Goal: Task Accomplishment & Management: Use online tool/utility

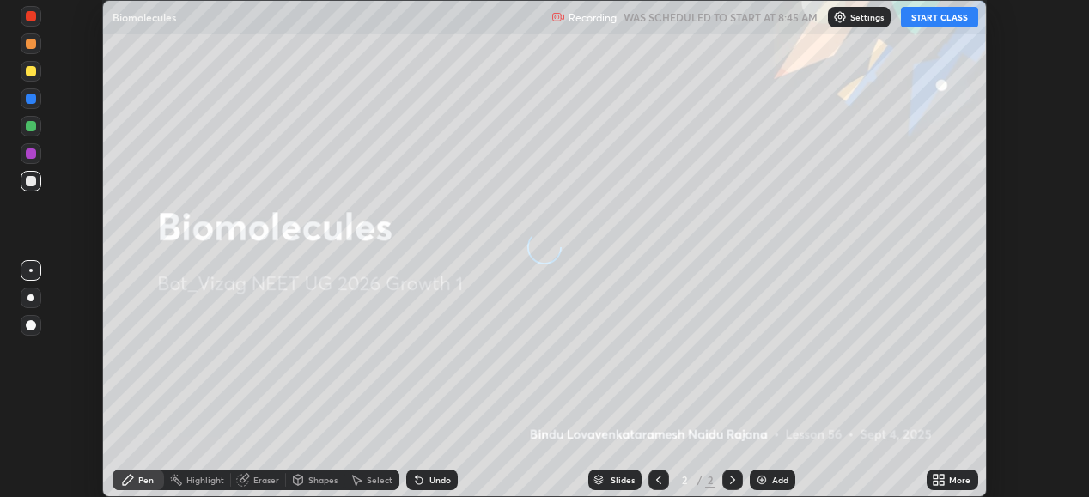
scroll to position [497, 1088]
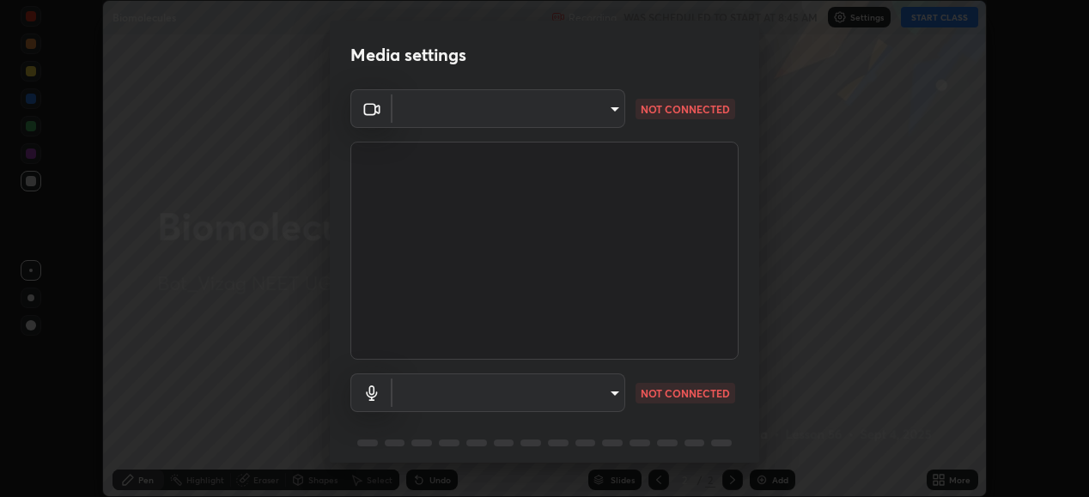
type input "d4617a7d2f559bd3252380f05f3b8909cd8fc89c71cae93ea608fdac764d706e"
type input "default"
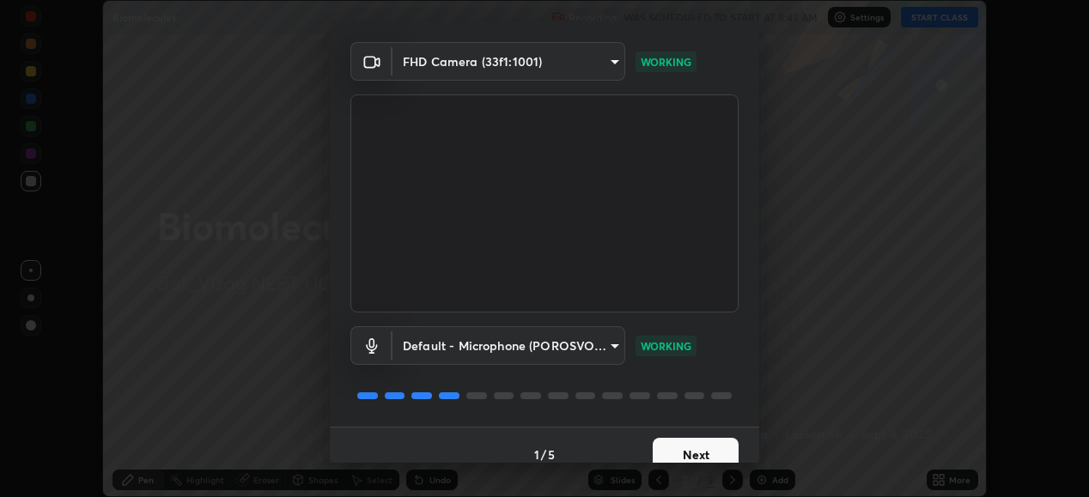
scroll to position [66, 0]
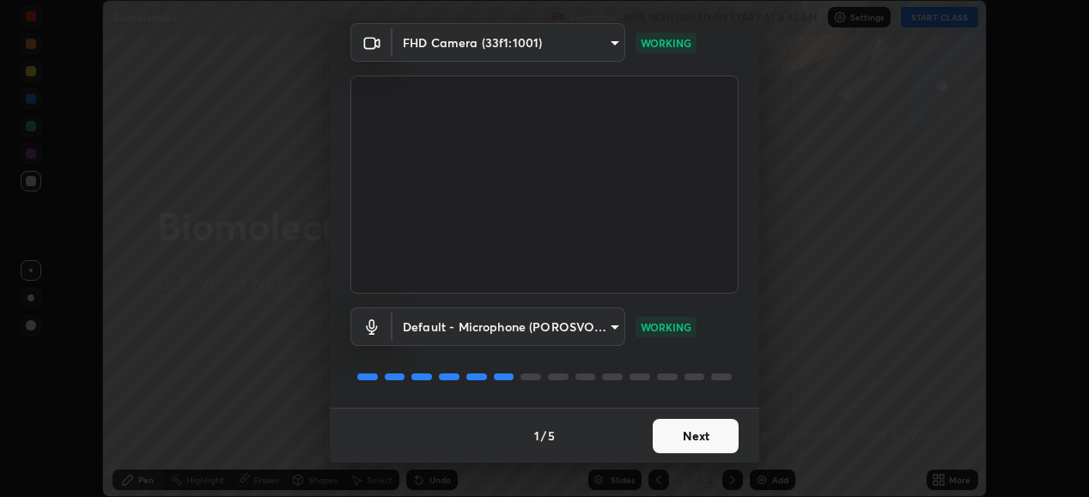
click at [666, 437] on button "Next" at bounding box center [696, 436] width 86 height 34
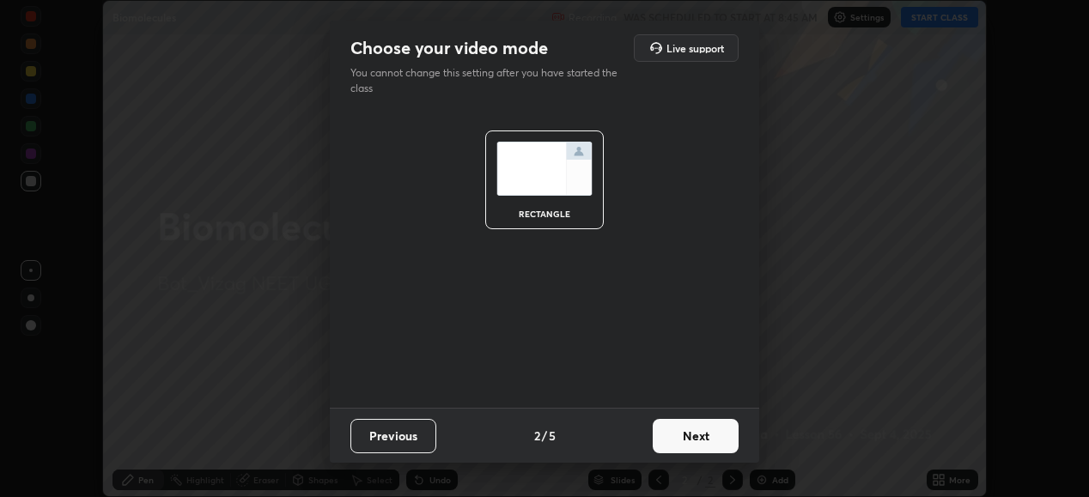
click at [690, 439] on button "Next" at bounding box center [696, 436] width 86 height 34
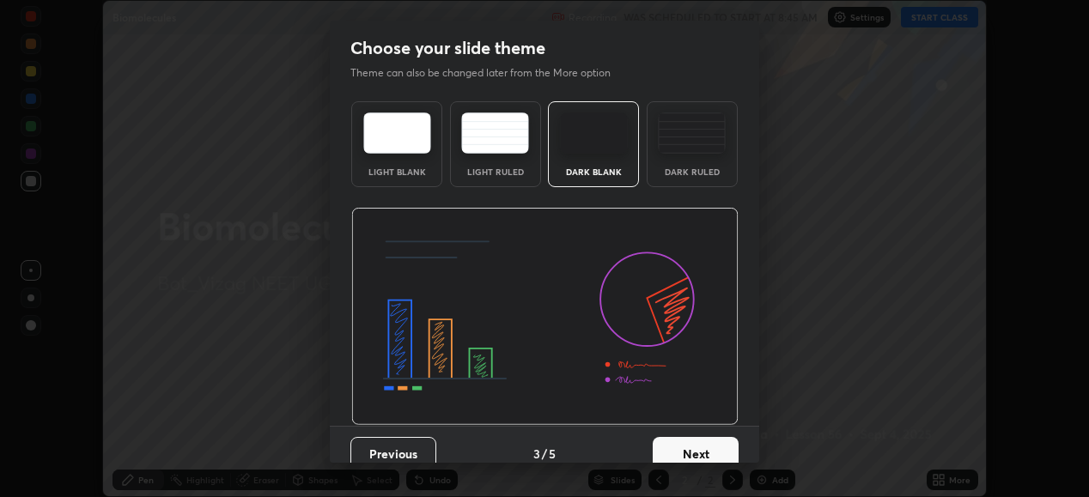
click at [700, 455] on button "Next" at bounding box center [696, 454] width 86 height 34
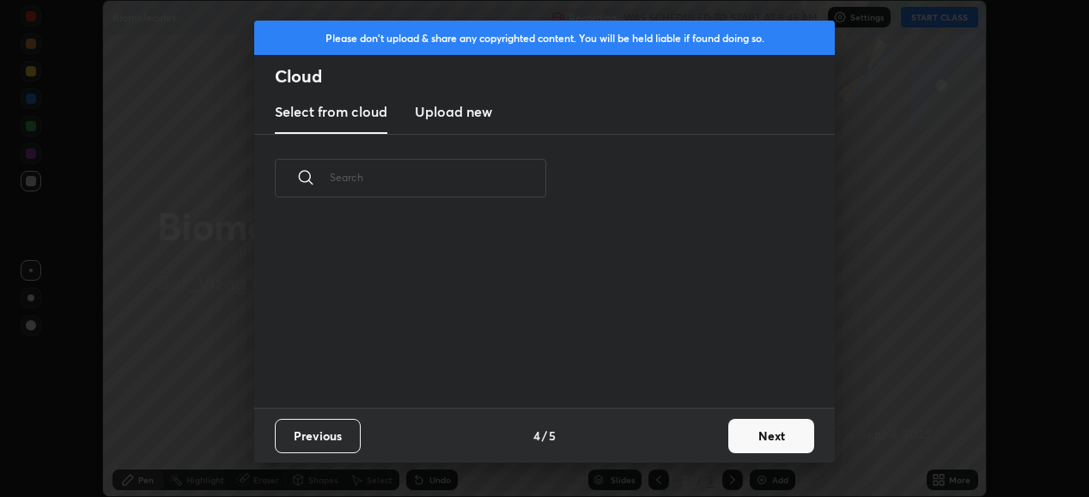
click at [753, 433] on button "Next" at bounding box center [771, 436] width 86 height 34
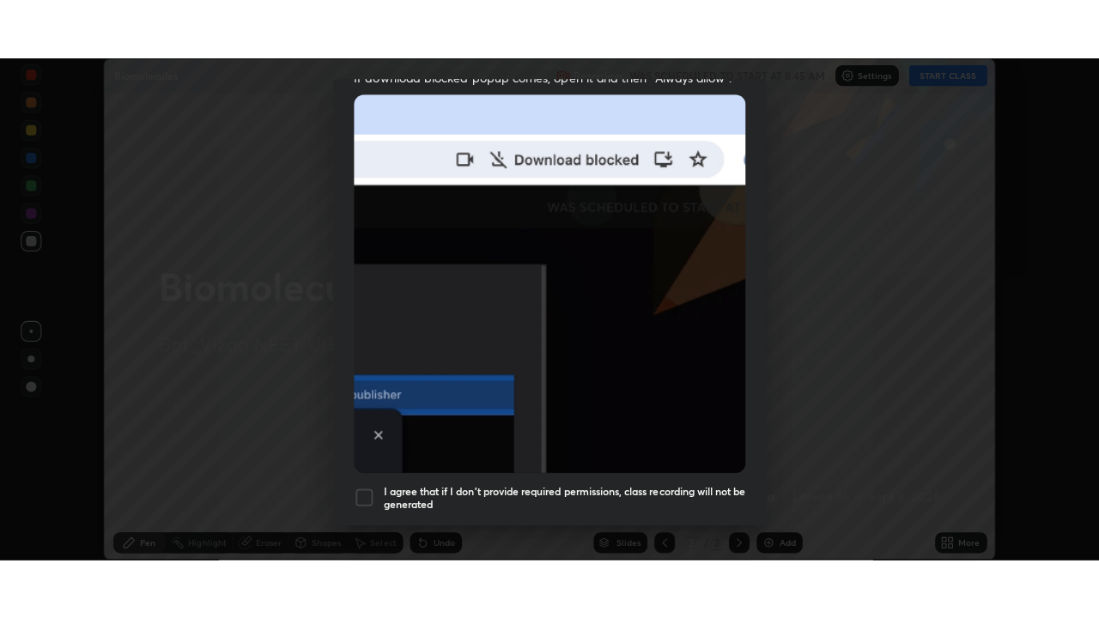
scroll to position [416, 0]
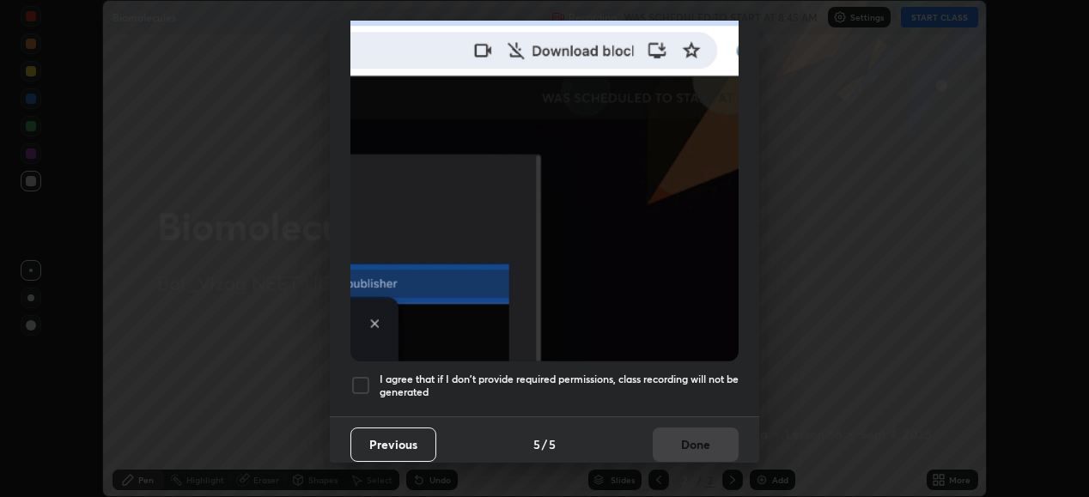
click at [355, 379] on div at bounding box center [360, 385] width 21 height 21
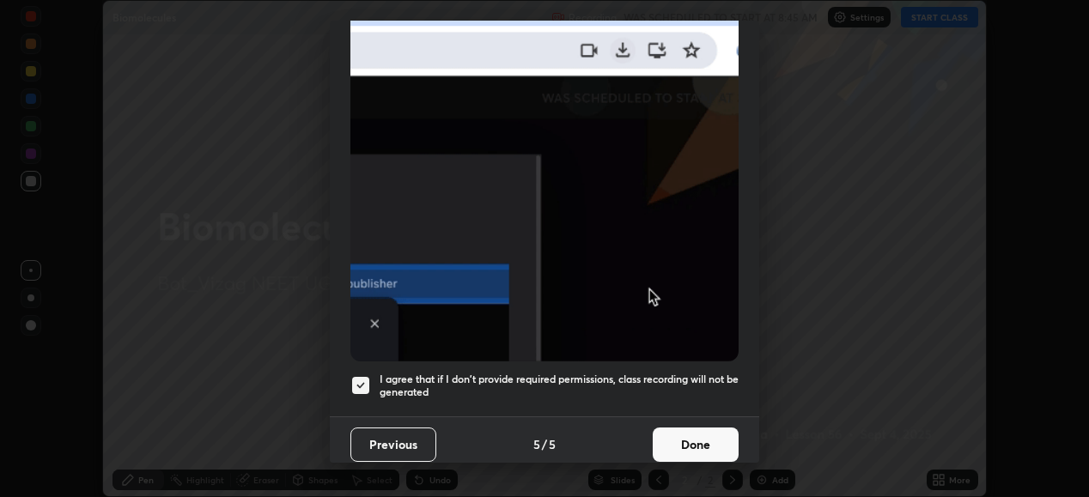
click at [714, 437] on button "Done" at bounding box center [696, 445] width 86 height 34
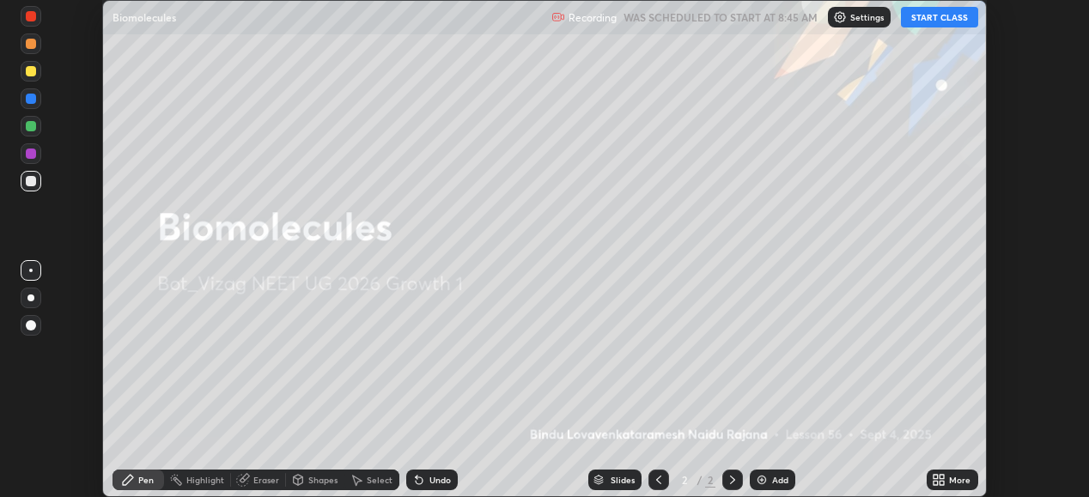
click at [941, 16] on button "START CLASS" at bounding box center [939, 17] width 77 height 21
click at [933, 482] on icon at bounding box center [935, 483] width 4 height 4
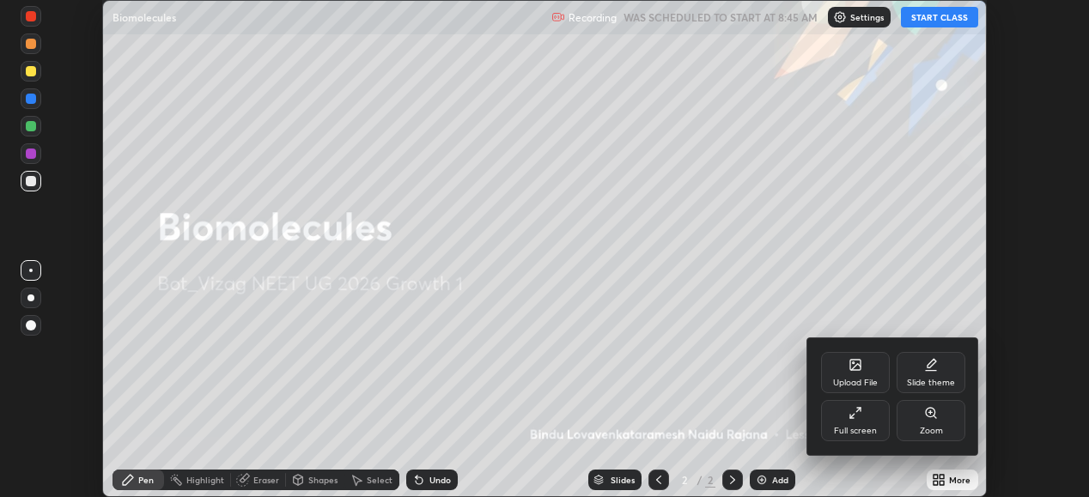
click at [858, 424] on div "Full screen" at bounding box center [855, 420] width 69 height 41
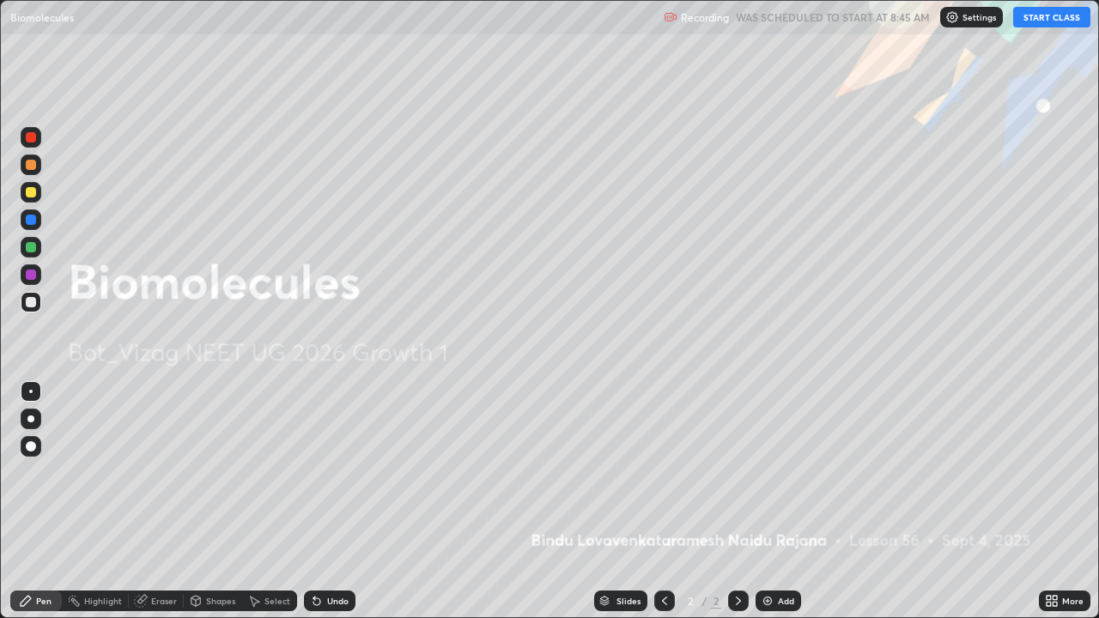
scroll to position [618, 1099]
click at [771, 496] on div "Add" at bounding box center [779, 601] width 46 height 21
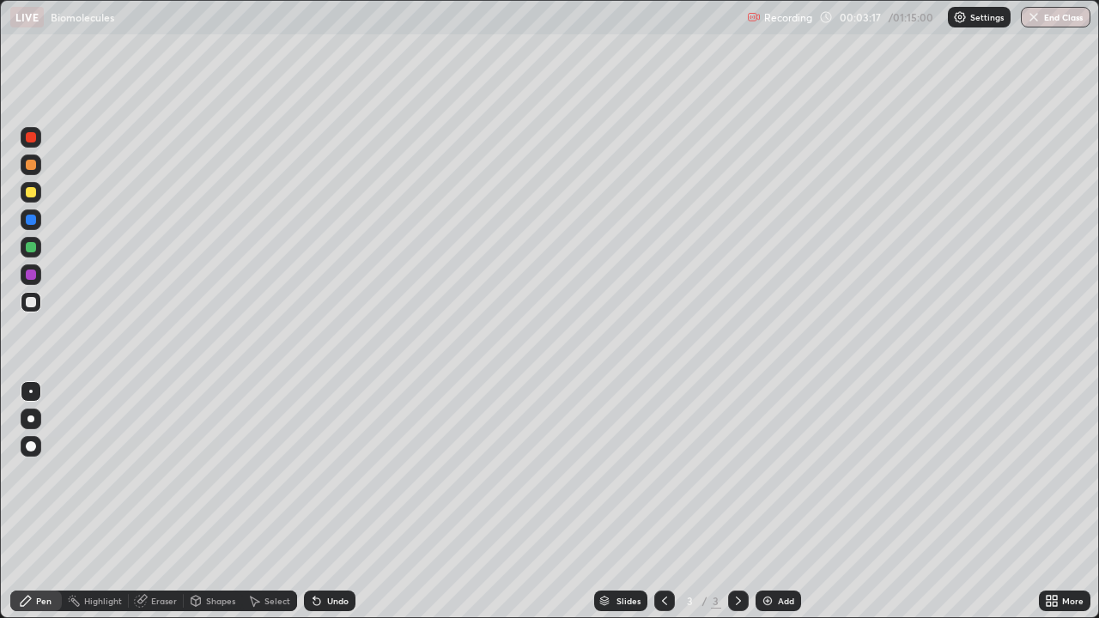
click at [30, 195] on div at bounding box center [31, 192] width 10 height 10
click at [34, 216] on div at bounding box center [31, 220] width 10 height 10
click at [33, 249] on div at bounding box center [31, 247] width 10 height 10
click at [31, 276] on div at bounding box center [31, 275] width 10 height 10
click at [32, 251] on div at bounding box center [31, 247] width 10 height 10
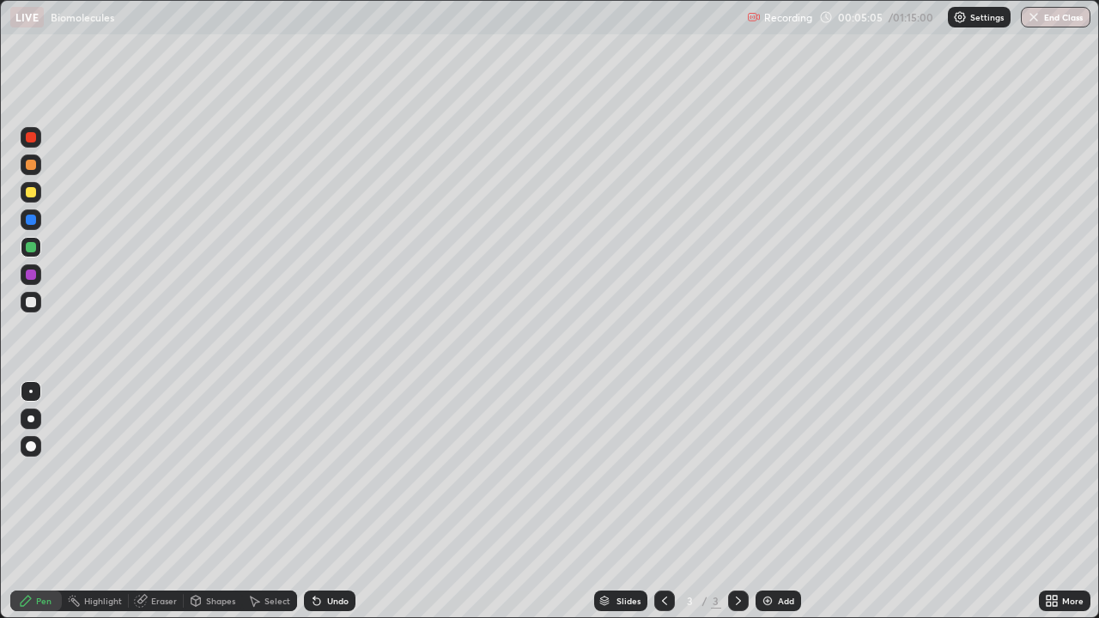
click at [34, 276] on div at bounding box center [31, 275] width 10 height 10
click at [31, 248] on div at bounding box center [31, 247] width 10 height 10
click at [33, 275] on div at bounding box center [31, 275] width 10 height 10
click at [33, 221] on div at bounding box center [31, 220] width 10 height 10
click at [30, 301] on div at bounding box center [31, 302] width 10 height 10
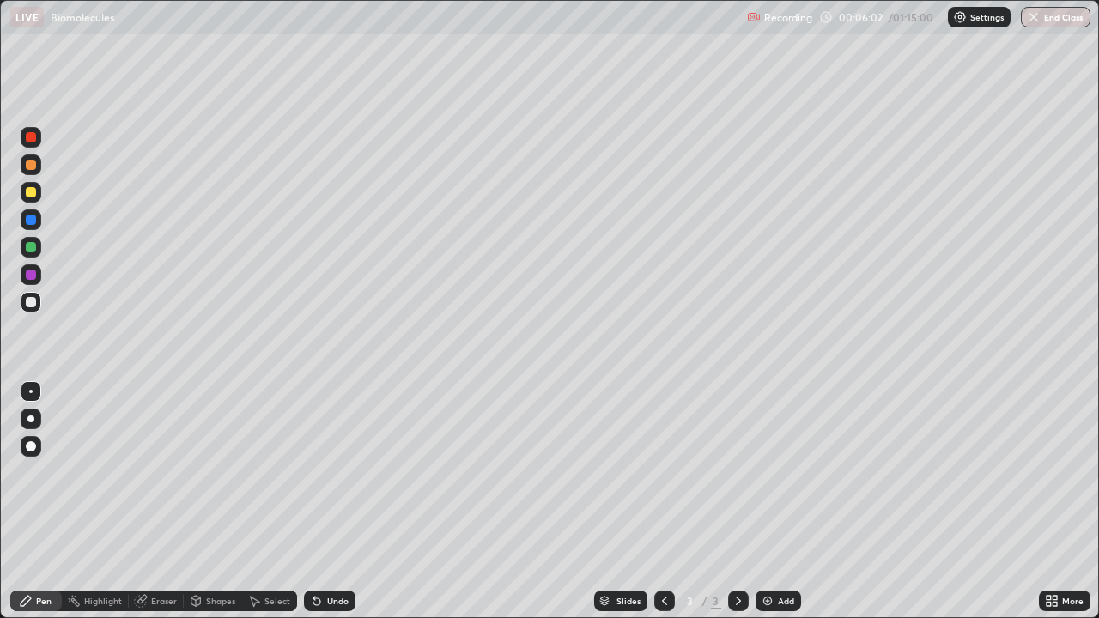
click at [160, 496] on div "Eraser" at bounding box center [164, 601] width 26 height 9
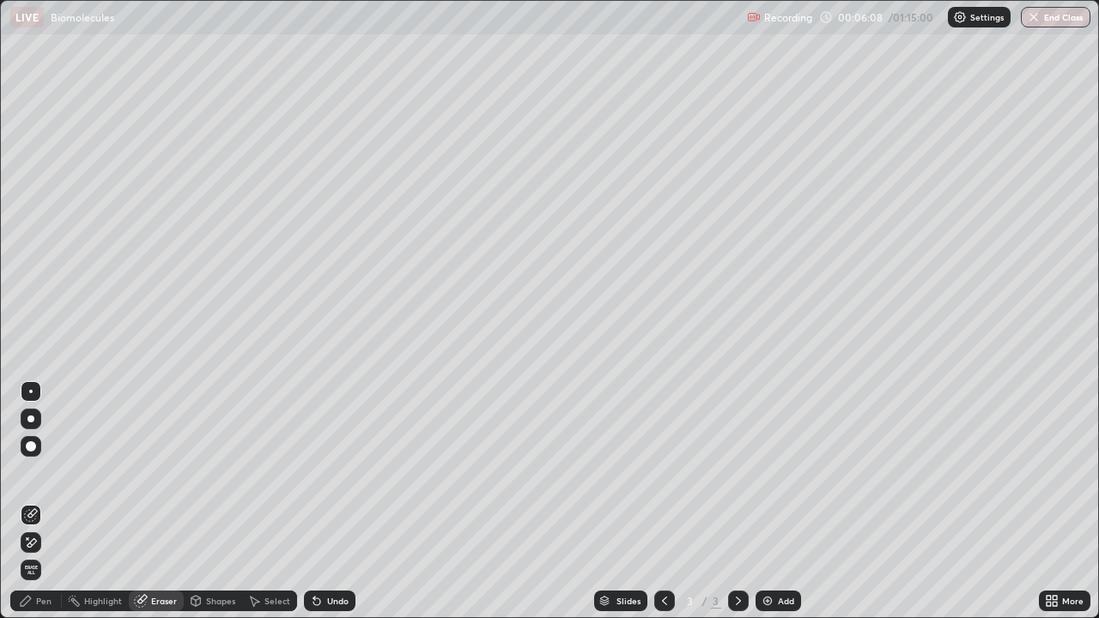
click at [51, 496] on div "Pen" at bounding box center [43, 601] width 15 height 9
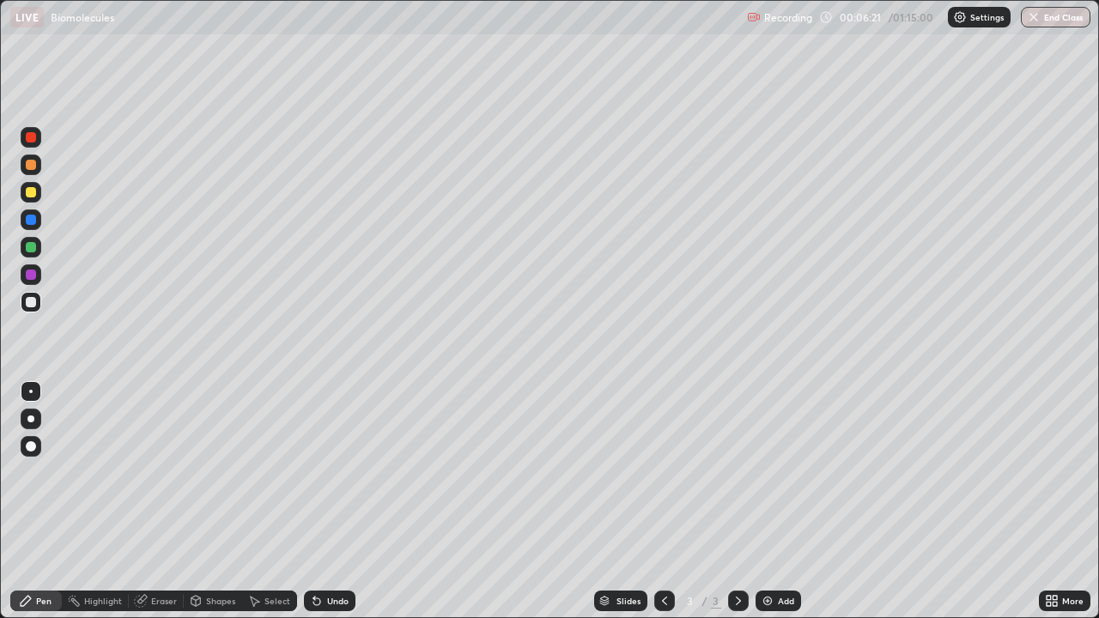
click at [37, 191] on div at bounding box center [31, 192] width 21 height 21
click at [33, 221] on div at bounding box center [31, 220] width 10 height 10
click at [170, 496] on div "Eraser" at bounding box center [164, 601] width 26 height 9
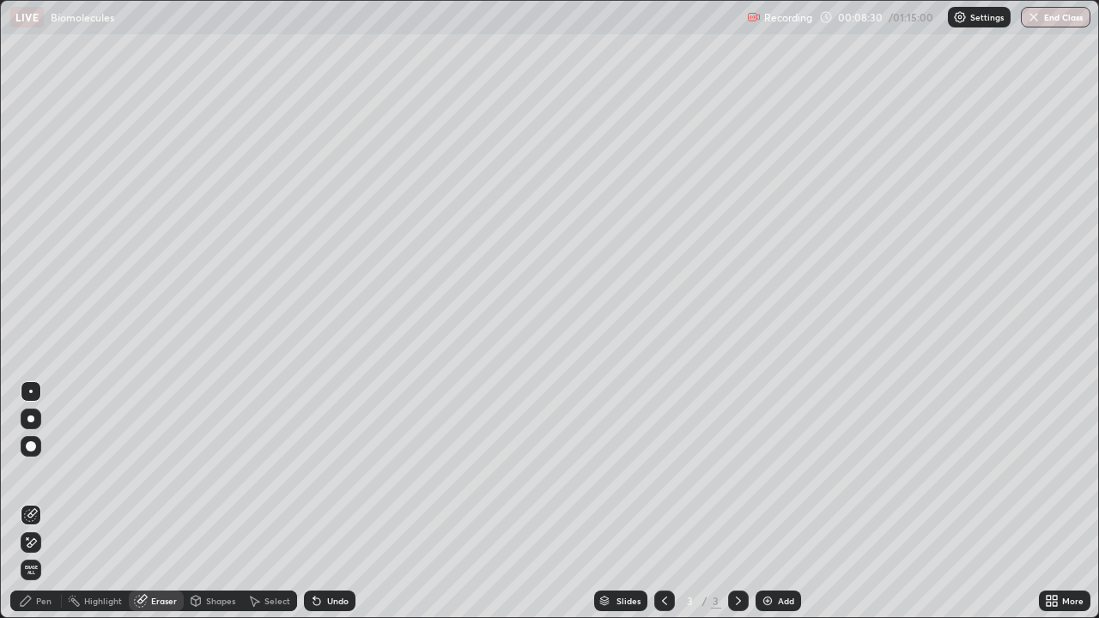
click at [42, 496] on div "Pen" at bounding box center [43, 601] width 15 height 9
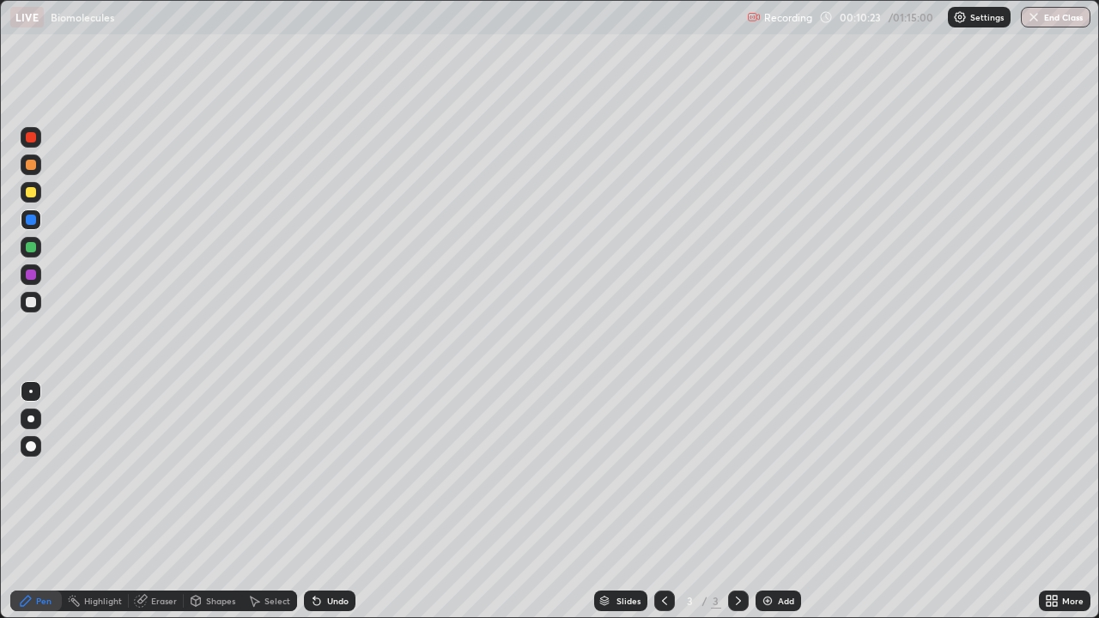
click at [30, 276] on div at bounding box center [31, 275] width 10 height 10
click at [32, 222] on div at bounding box center [31, 220] width 10 height 10
click at [29, 196] on div at bounding box center [31, 192] width 10 height 10
click at [32, 137] on div at bounding box center [31, 137] width 10 height 10
click at [31, 244] on div at bounding box center [31, 247] width 10 height 10
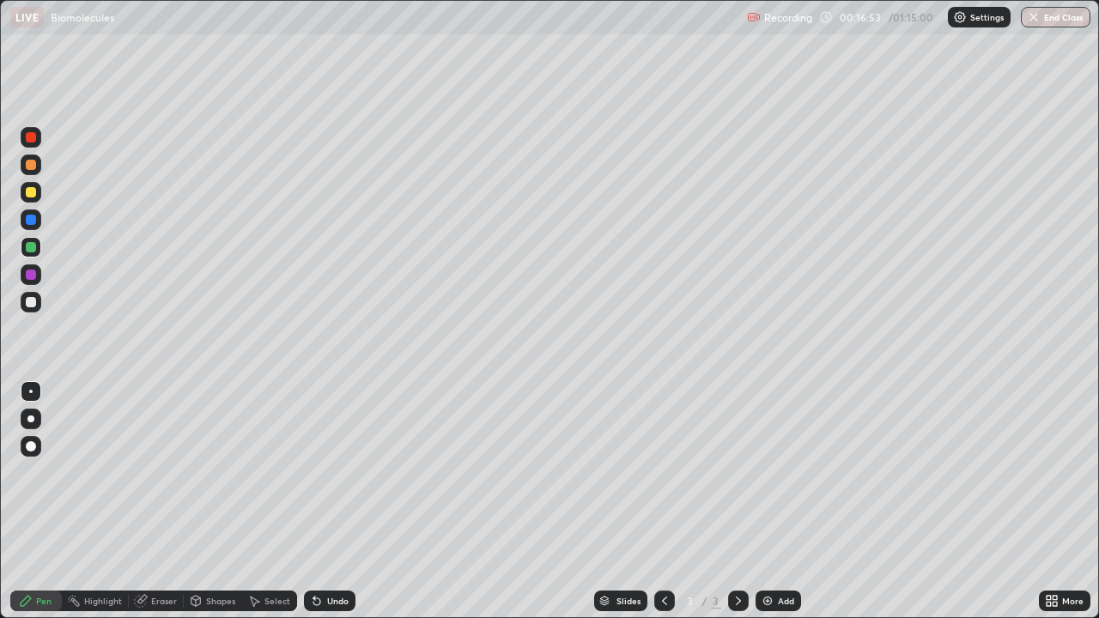
click at [34, 218] on div at bounding box center [31, 220] width 10 height 10
click at [32, 449] on div at bounding box center [31, 446] width 10 height 10
click at [763, 496] on img at bounding box center [768, 601] width 14 height 14
click at [738, 496] on icon at bounding box center [739, 601] width 14 height 14
click at [672, 496] on div at bounding box center [664, 601] width 21 height 21
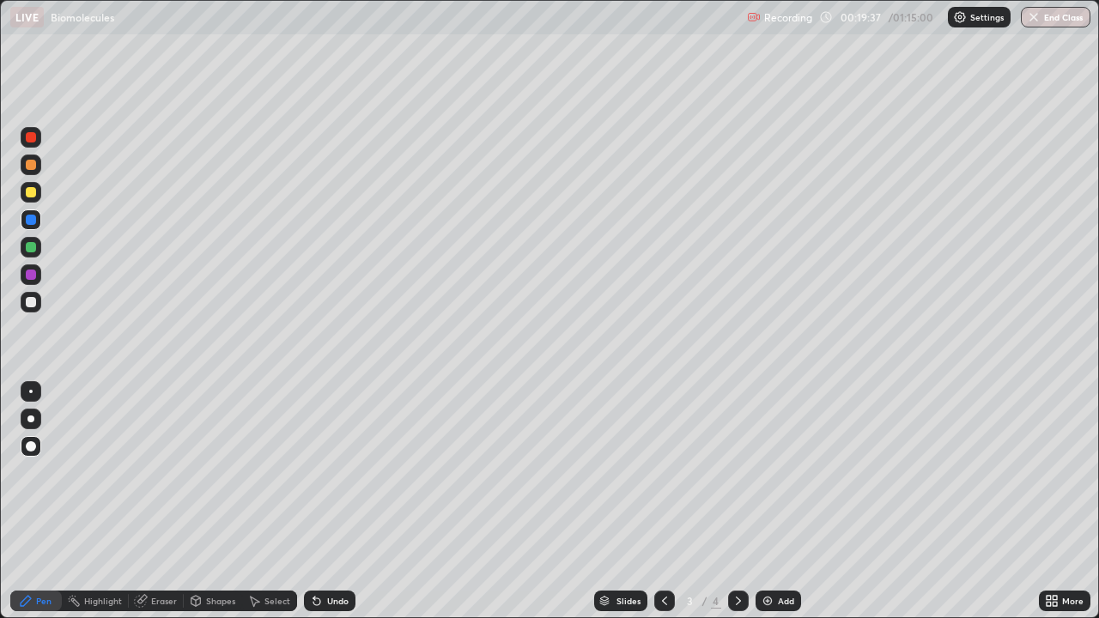
click at [772, 496] on img at bounding box center [768, 601] width 14 height 14
click at [32, 275] on div at bounding box center [31, 275] width 10 height 10
click at [31, 304] on div at bounding box center [31, 302] width 10 height 10
click at [33, 197] on div at bounding box center [31, 192] width 10 height 10
click at [768, 496] on img at bounding box center [768, 601] width 14 height 14
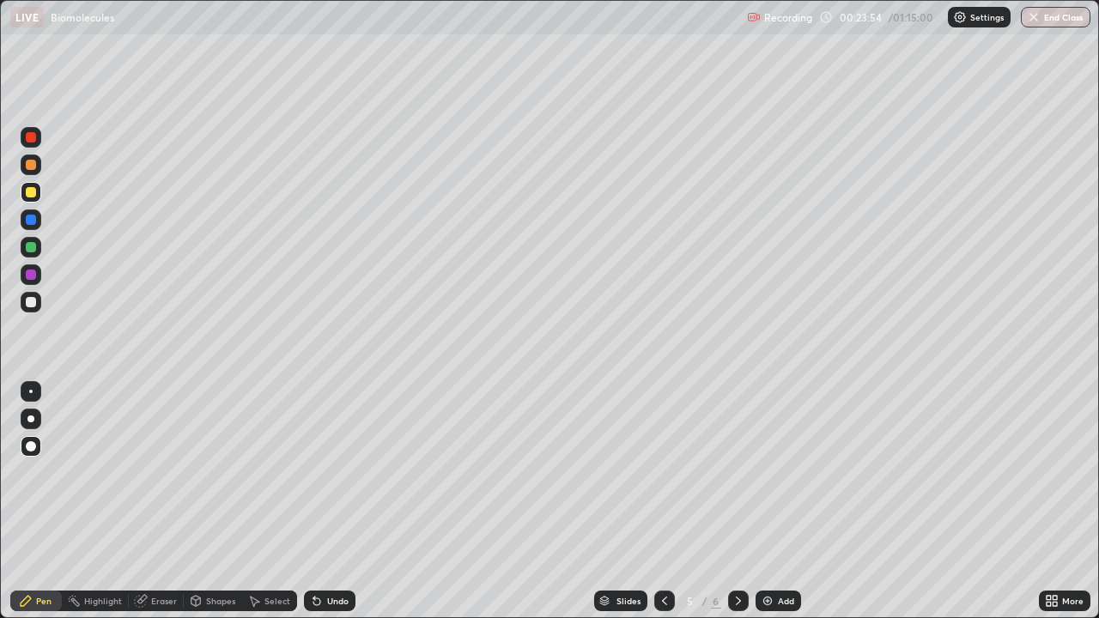
click at [30, 304] on div at bounding box center [31, 302] width 10 height 10
click at [34, 193] on div at bounding box center [31, 192] width 10 height 10
click at [33, 251] on div at bounding box center [31, 247] width 10 height 10
click at [34, 309] on div at bounding box center [31, 302] width 21 height 21
click at [35, 196] on div at bounding box center [31, 192] width 10 height 10
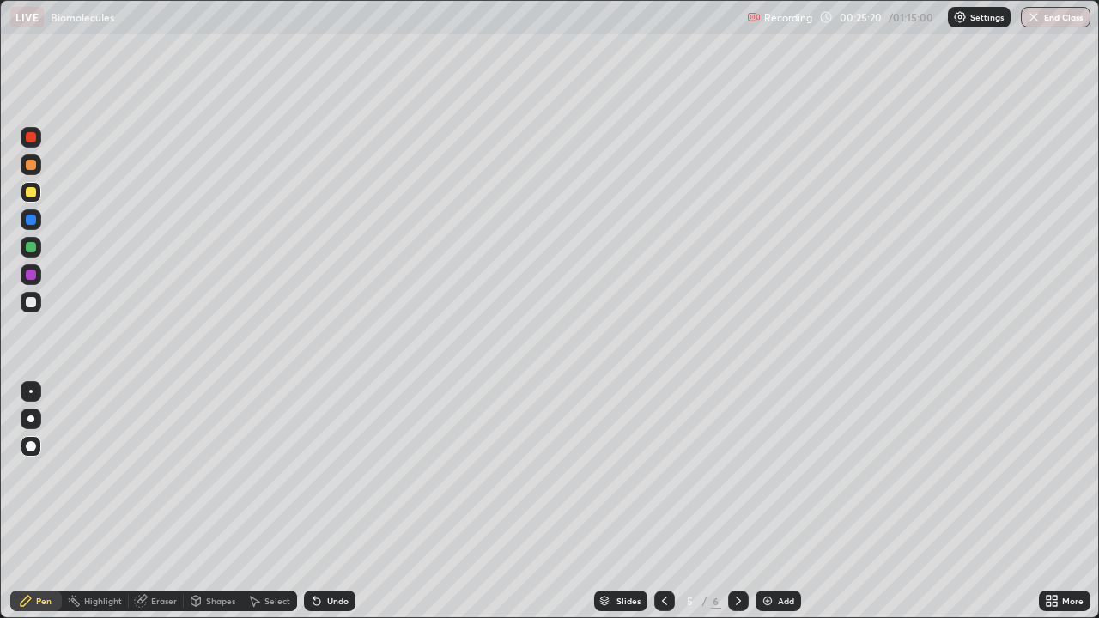
click at [33, 141] on div at bounding box center [31, 137] width 10 height 10
click at [33, 191] on div at bounding box center [31, 192] width 10 height 10
click at [33, 304] on div at bounding box center [31, 302] width 10 height 10
click at [817, 374] on icon at bounding box center [816, 373] width 7 height 7
click at [660, 496] on icon at bounding box center [665, 601] width 14 height 14
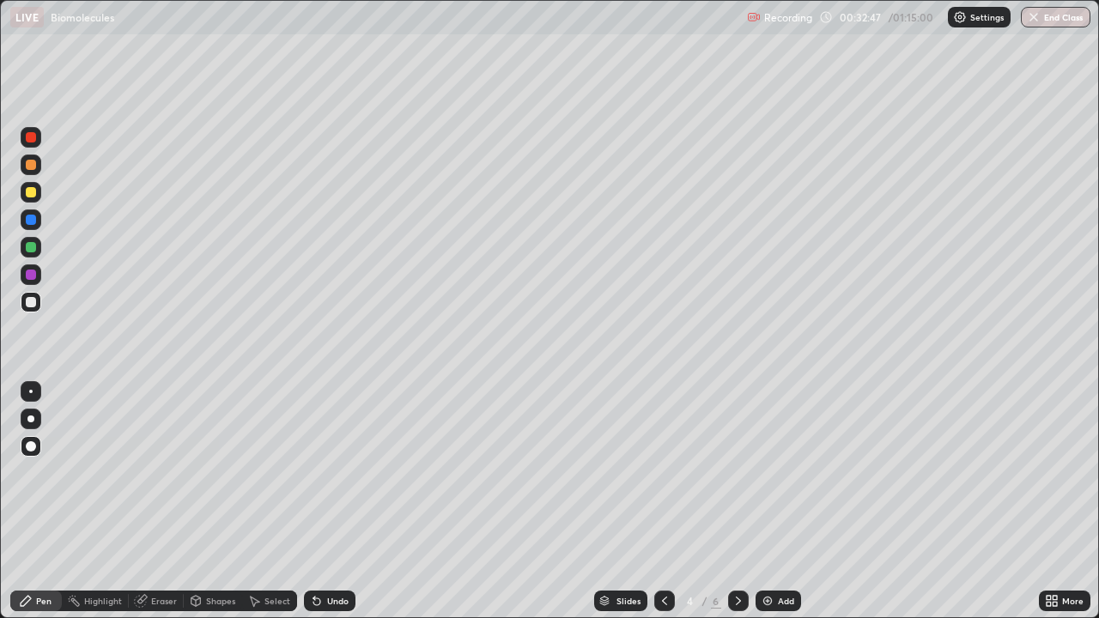
click at [663, 496] on icon at bounding box center [665, 601] width 14 height 14
click at [33, 192] on div at bounding box center [31, 192] width 10 height 10
click at [153, 496] on div "Eraser" at bounding box center [156, 601] width 55 height 21
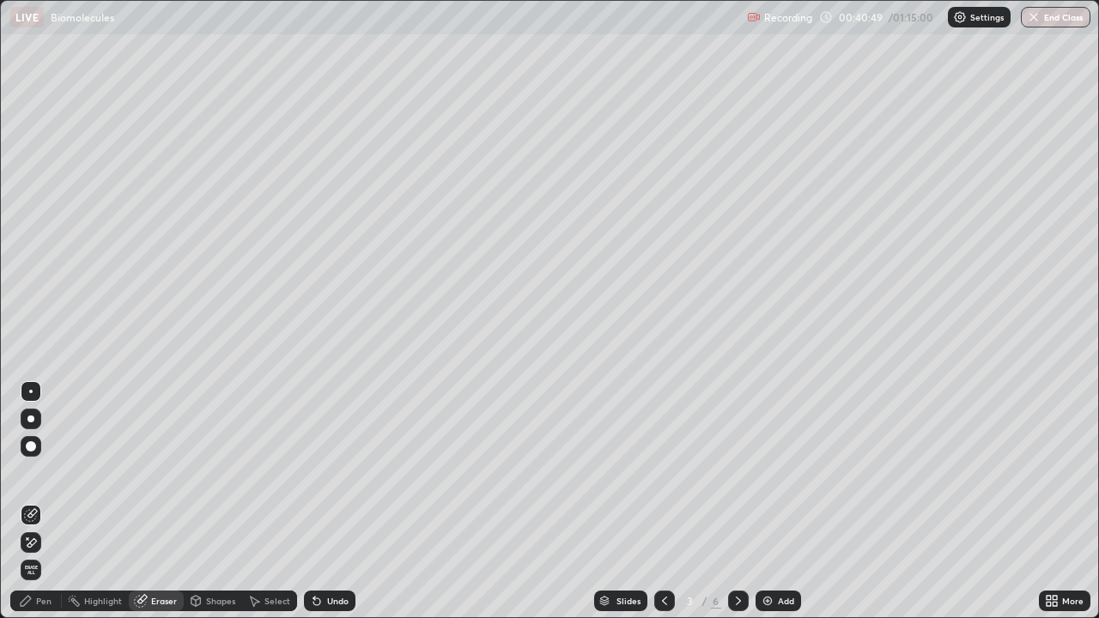
click at [49, 496] on div "Pen" at bounding box center [43, 601] width 15 height 9
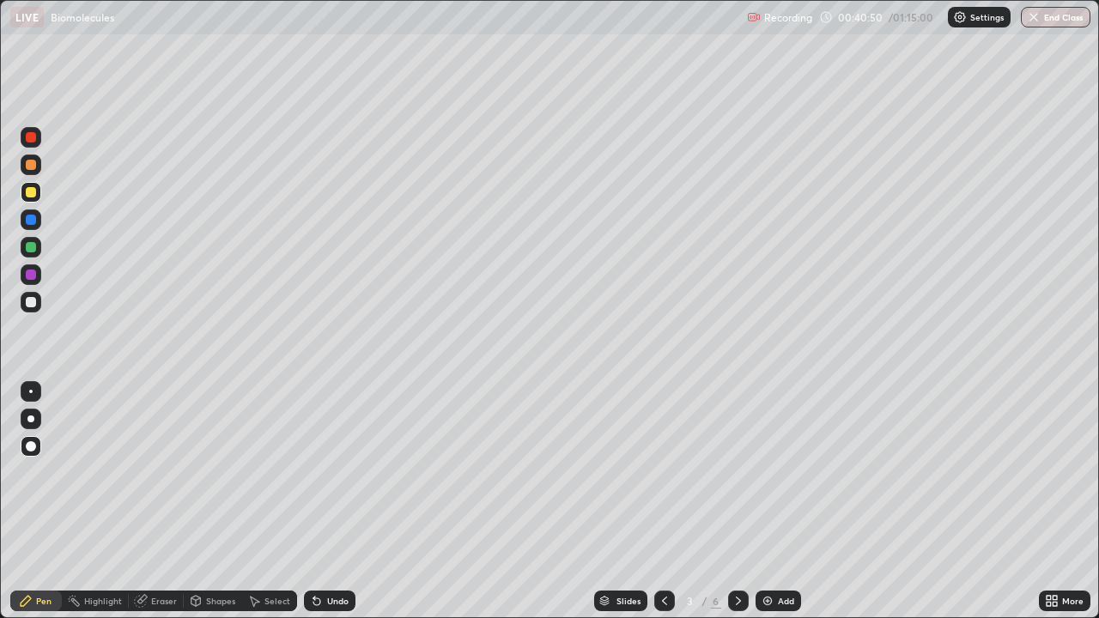
click at [35, 252] on div at bounding box center [31, 247] width 21 height 21
click at [773, 496] on div "Add" at bounding box center [779, 601] width 46 height 21
click at [33, 193] on div at bounding box center [31, 192] width 10 height 10
click at [157, 496] on div "Eraser" at bounding box center [164, 601] width 26 height 9
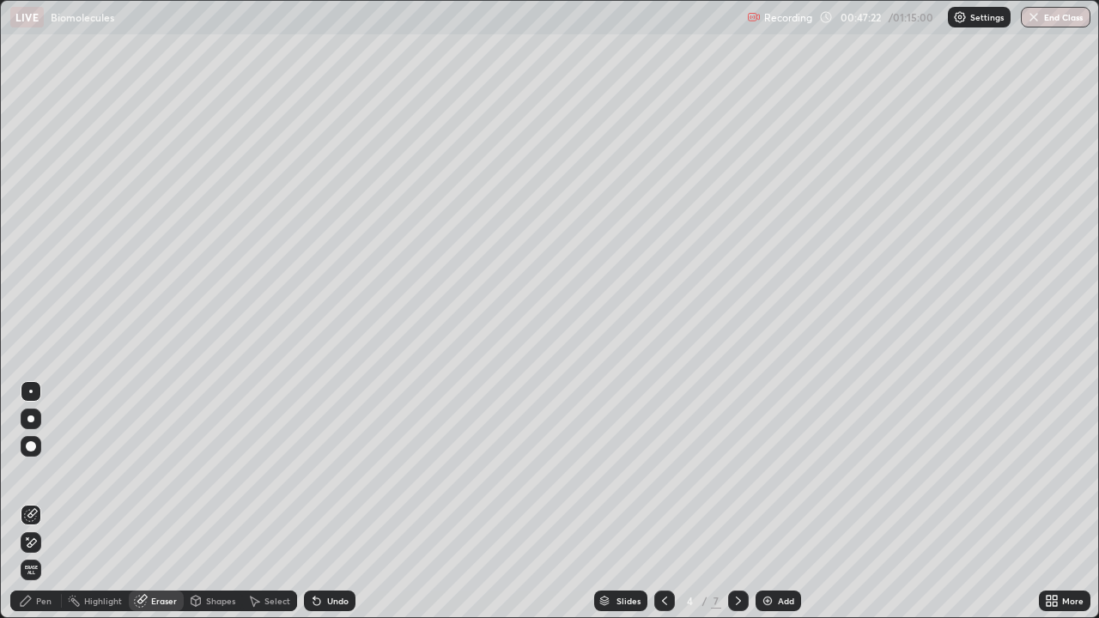
click at [43, 496] on div "Pen" at bounding box center [43, 601] width 15 height 9
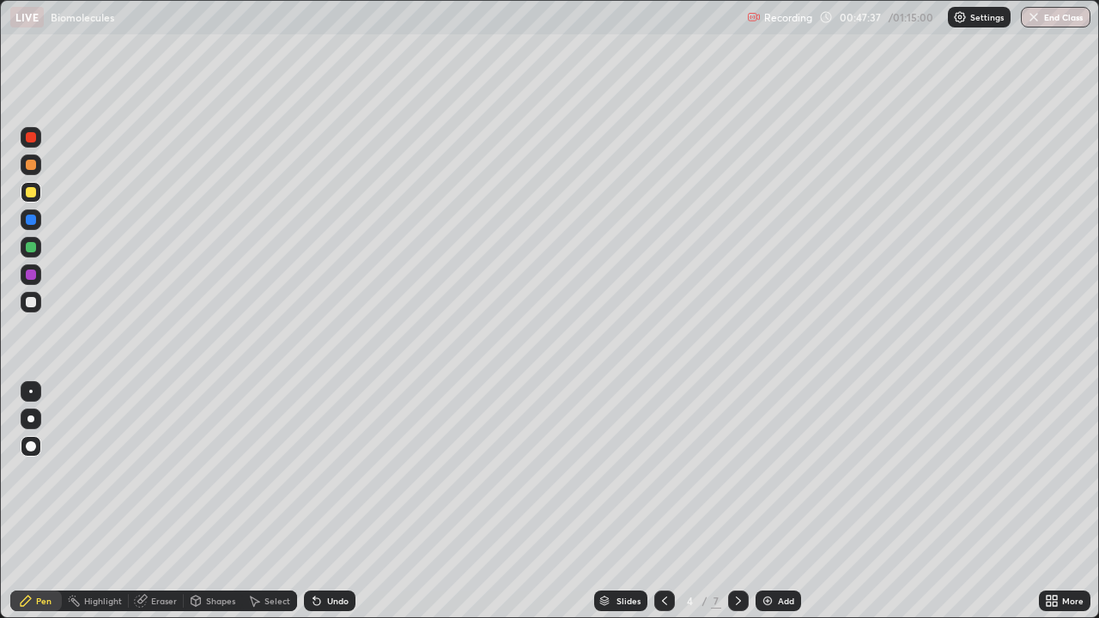
click at [34, 223] on div at bounding box center [31, 220] width 10 height 10
click at [166, 496] on div "Eraser" at bounding box center [164, 601] width 26 height 9
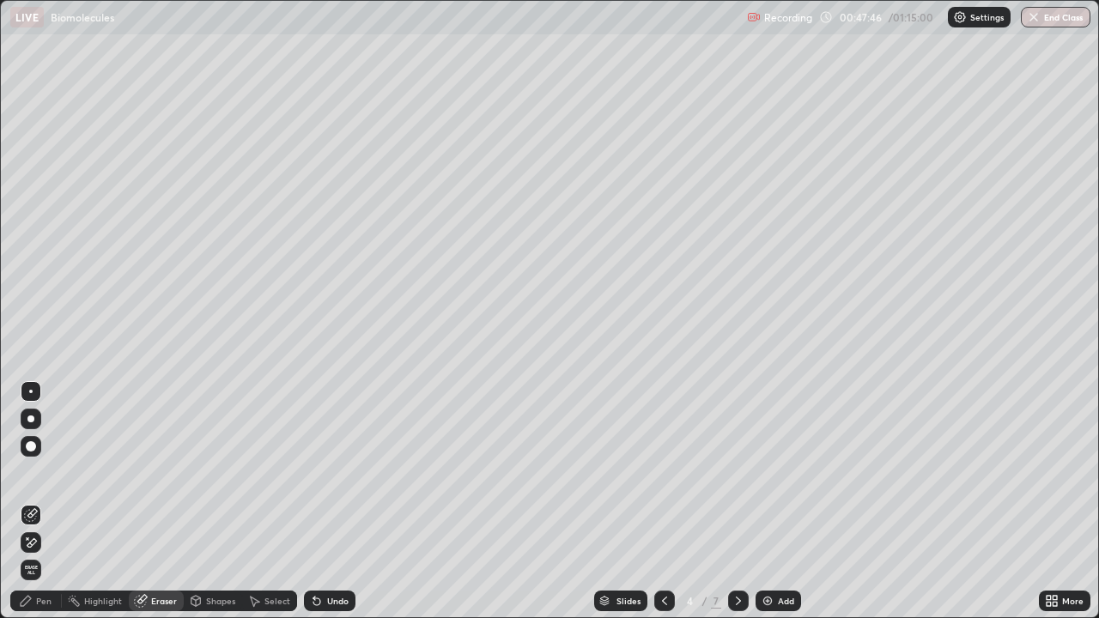
click at [49, 496] on div "Pen" at bounding box center [43, 601] width 15 height 9
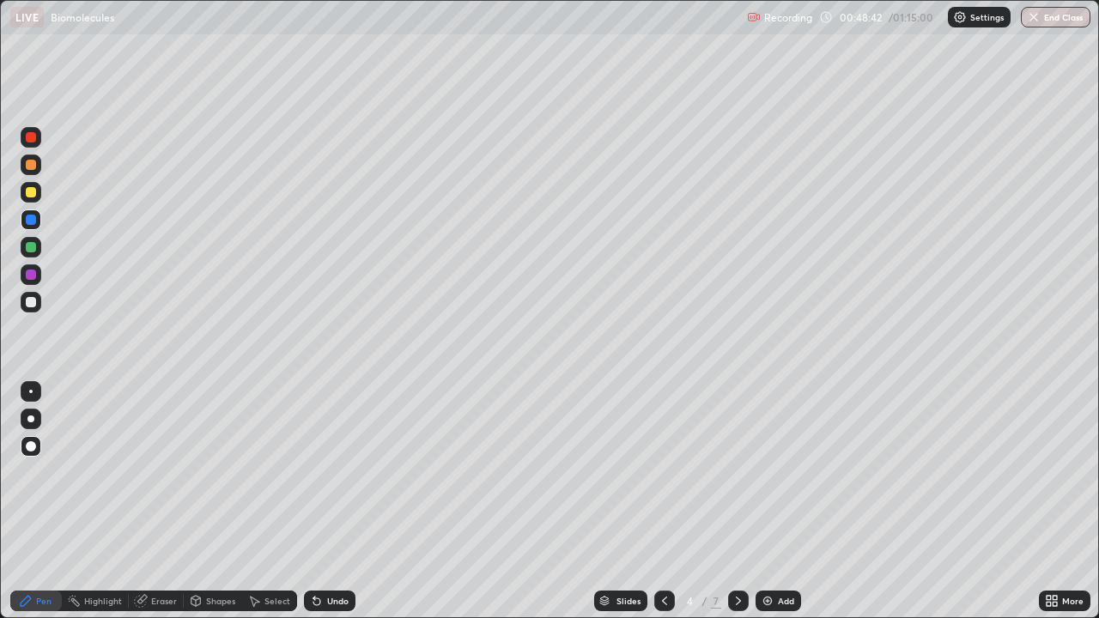
click at [32, 247] on div at bounding box center [31, 247] width 10 height 10
click at [161, 496] on div "Eraser" at bounding box center [164, 601] width 26 height 9
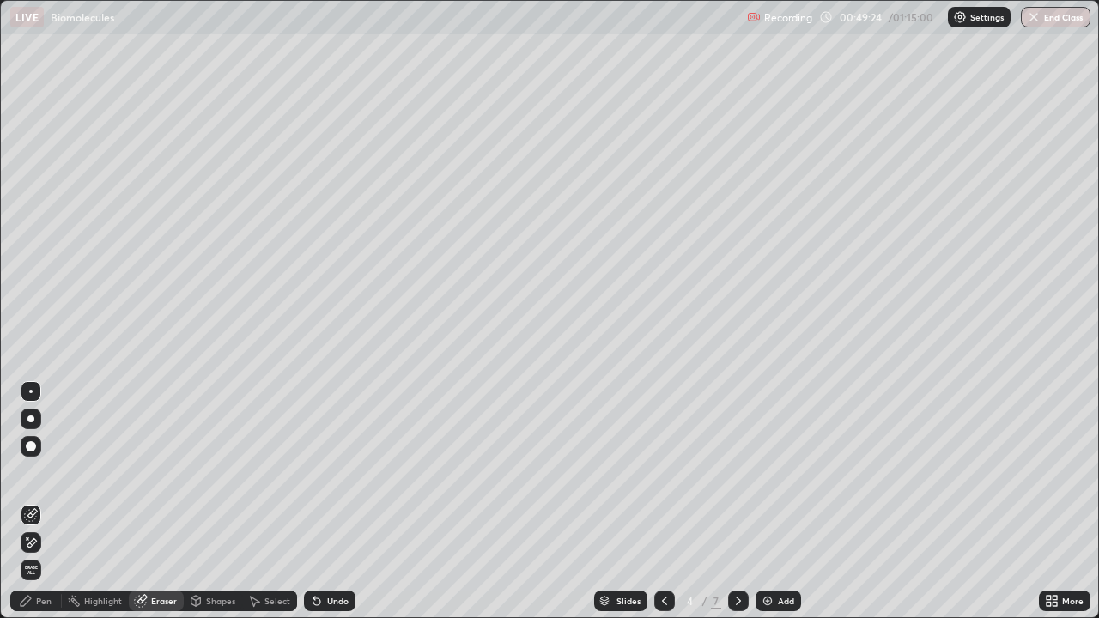
click at [41, 496] on div "Pen" at bounding box center [43, 601] width 15 height 9
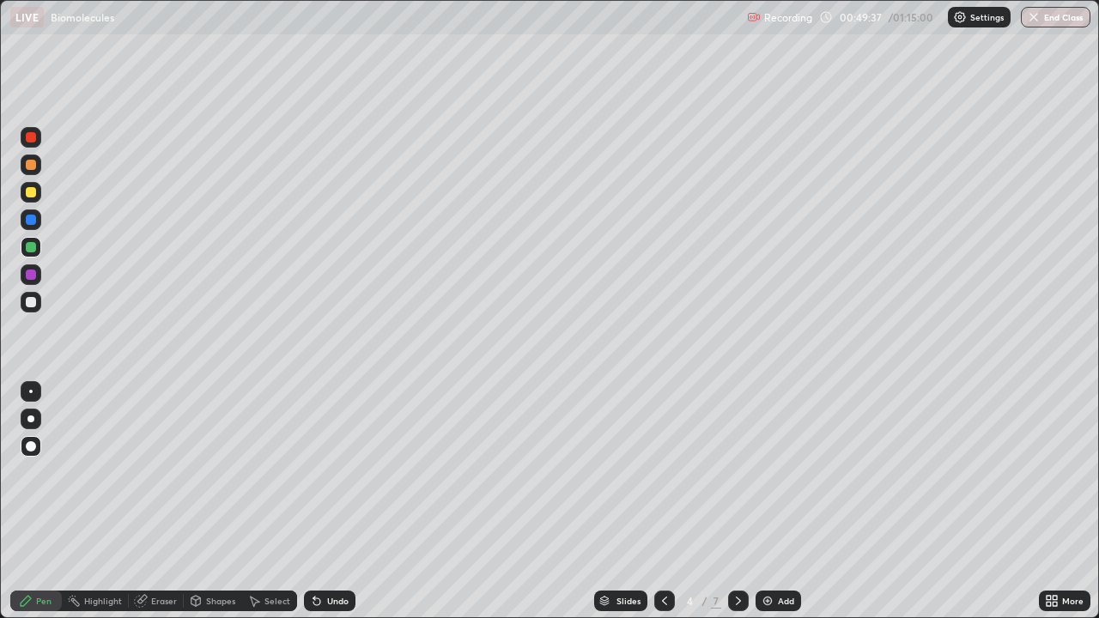
click at [33, 276] on div at bounding box center [31, 275] width 10 height 10
click at [33, 222] on div at bounding box center [31, 220] width 10 height 10
click at [34, 140] on div at bounding box center [31, 137] width 10 height 10
click at [34, 248] on div at bounding box center [31, 247] width 10 height 10
click at [32, 302] on div at bounding box center [31, 302] width 10 height 10
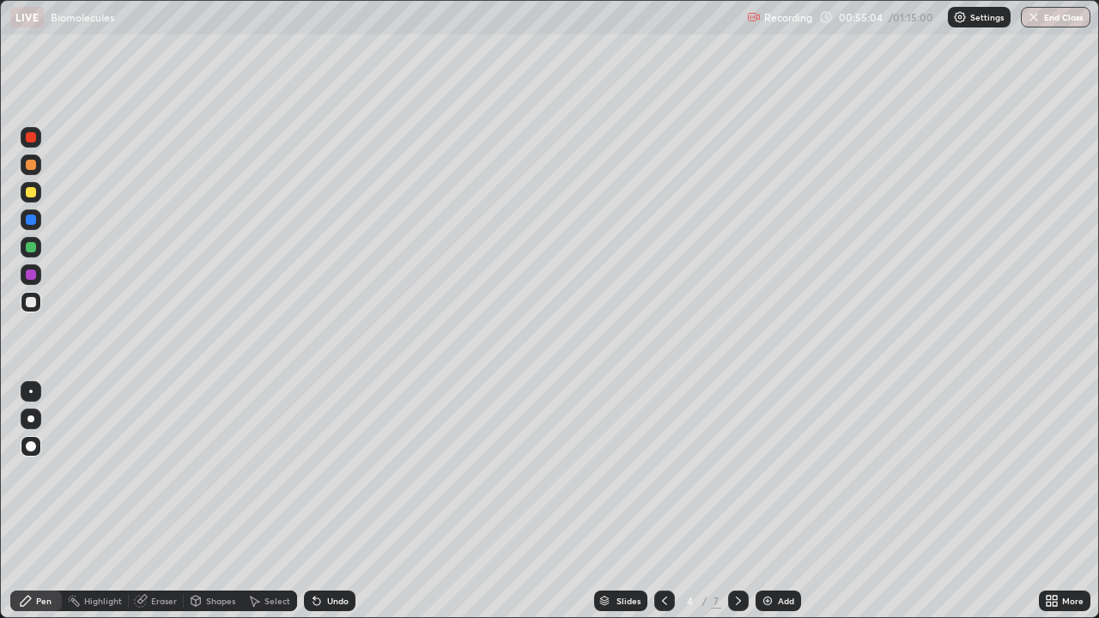
click at [34, 140] on div at bounding box center [31, 137] width 10 height 10
click at [30, 276] on div at bounding box center [31, 275] width 10 height 10
click at [32, 304] on div at bounding box center [31, 302] width 10 height 10
click at [1052, 26] on button "End Class" at bounding box center [1056, 17] width 70 height 21
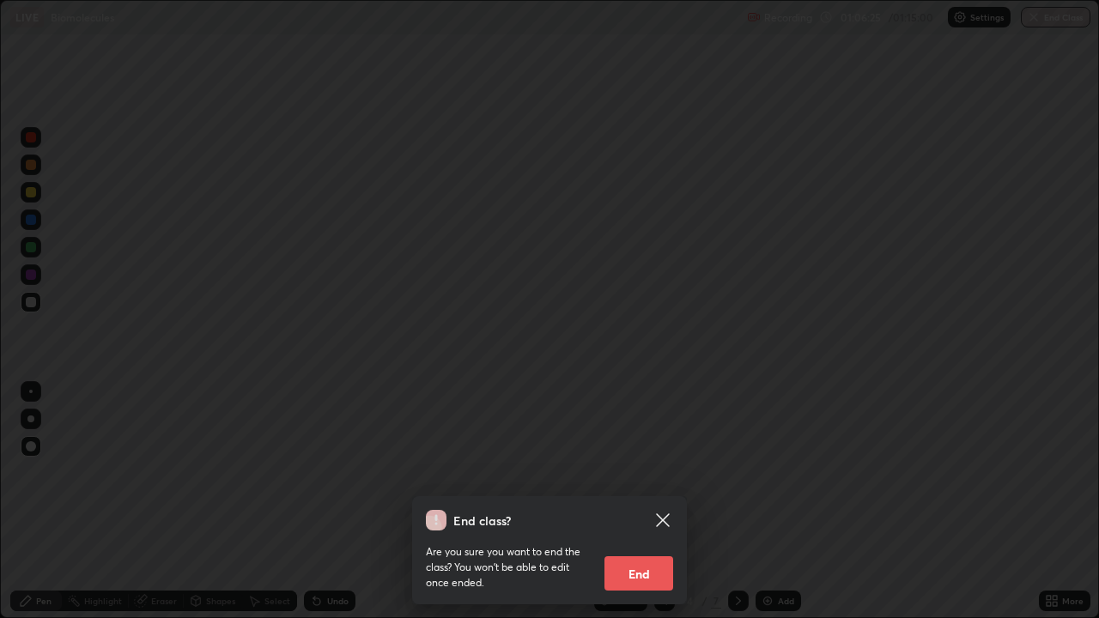
click at [638, 496] on button "End" at bounding box center [639, 573] width 69 height 34
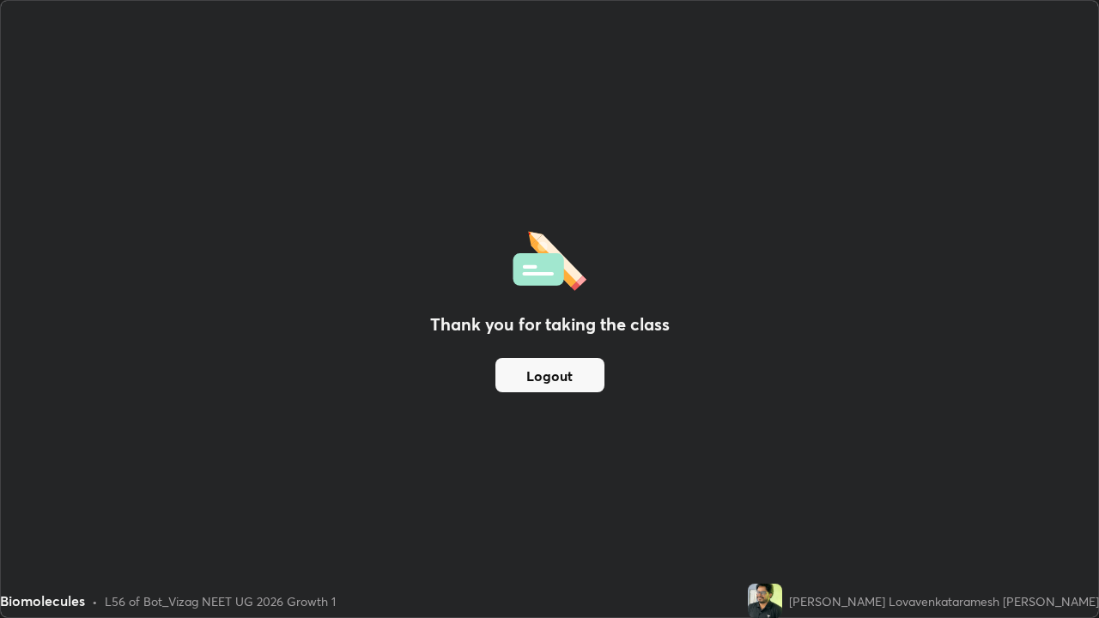
click at [543, 374] on button "Logout" at bounding box center [549, 375] width 109 height 34
